Goal: Information Seeking & Learning: Learn about a topic

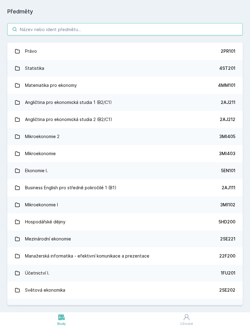
click at [197, 30] on input "search" at bounding box center [125, 29] width 236 height 12
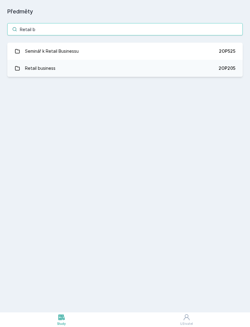
type input "Retail b"
click at [157, 68] on link "Retail business 2OP205" at bounding box center [125, 68] width 236 height 17
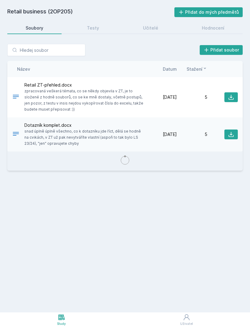
click at [207, 27] on div "Hodnocení" at bounding box center [213, 28] width 23 height 6
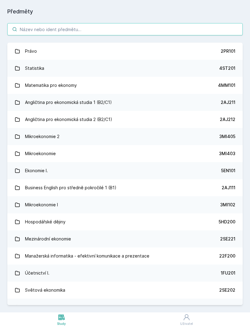
click at [55, 34] on input "search" at bounding box center [125, 29] width 236 height 12
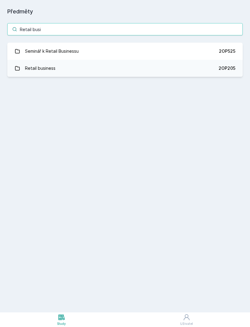
type input "Retail busin"
click at [31, 52] on div "Seminář k Retail Businessu" at bounding box center [52, 51] width 54 height 12
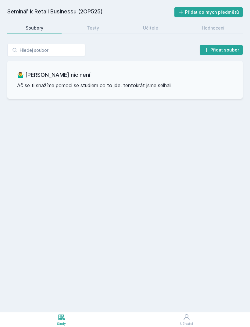
click at [215, 33] on link "Hodnocení" at bounding box center [213, 28] width 59 height 12
